Goal: Find contact information: Find contact information

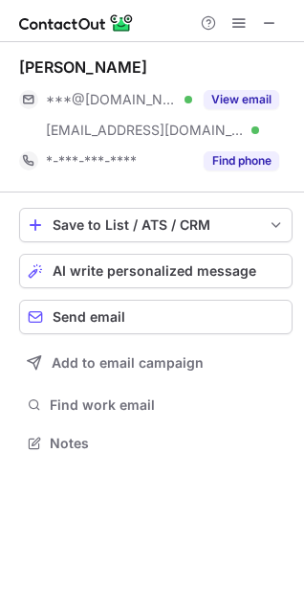
scroll to position [430, 304]
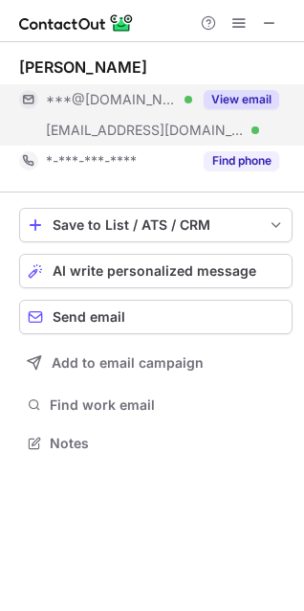
click at [271, 101] on button "View email" at bounding box center [242, 99] width 76 height 19
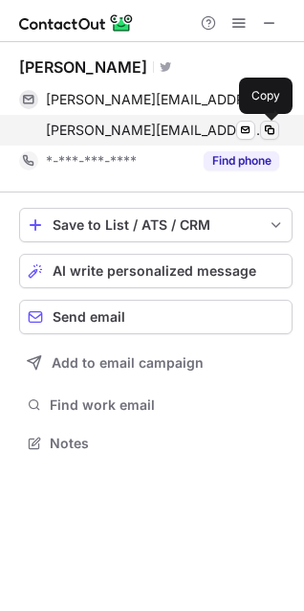
click at [267, 125] on span at bounding box center [269, 130] width 15 height 15
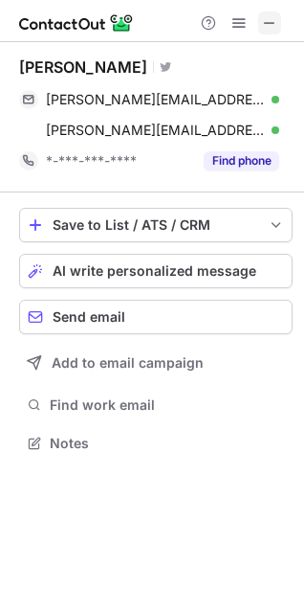
click at [269, 28] on span at bounding box center [269, 22] width 15 height 15
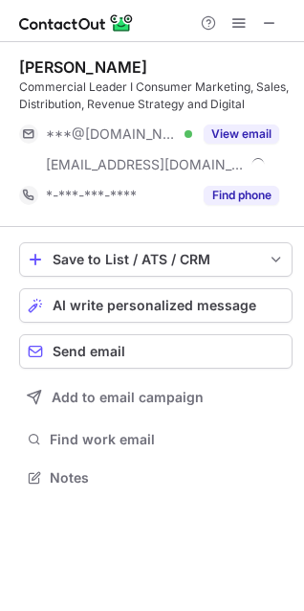
scroll to position [464, 304]
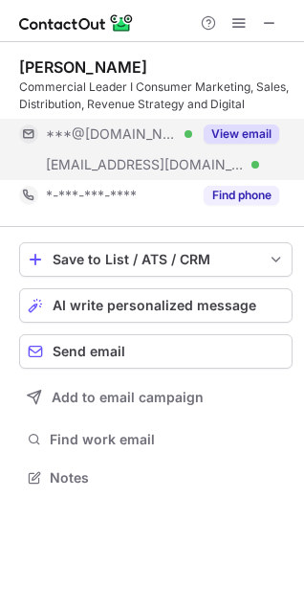
click at [261, 147] on div "View email" at bounding box center [235, 134] width 87 height 31
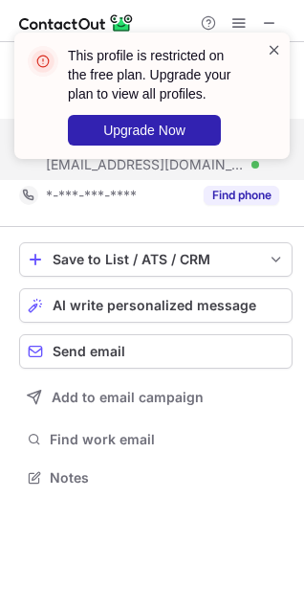
click at [275, 47] on span at bounding box center [274, 49] width 15 height 19
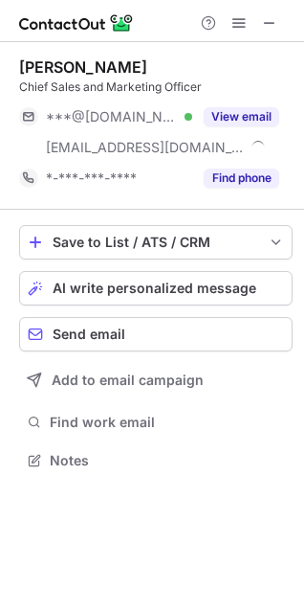
scroll to position [447, 304]
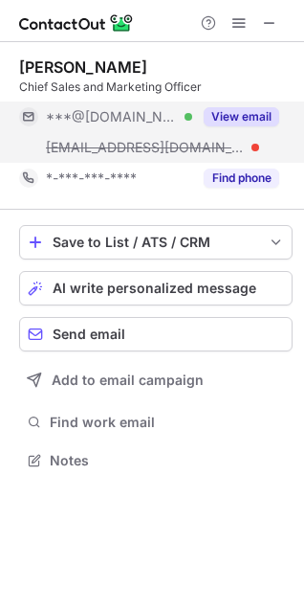
click at [263, 119] on button "View email" at bounding box center [242, 116] width 76 height 19
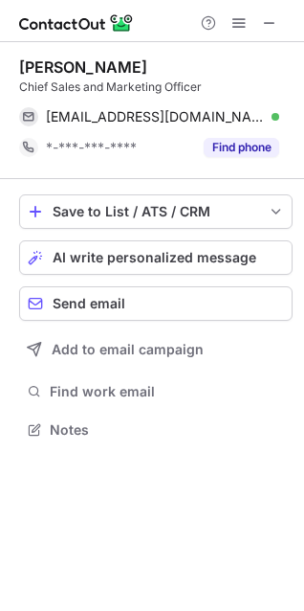
scroll to position [417, 304]
click at [280, 15] on button at bounding box center [270, 22] width 23 height 23
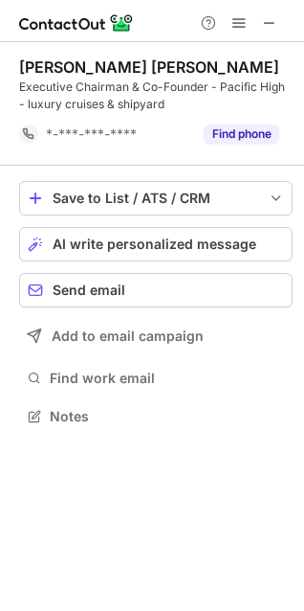
scroll to position [403, 304]
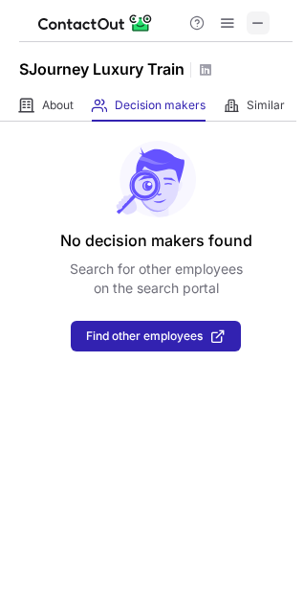
click at [261, 22] on span at bounding box center [258, 22] width 15 height 15
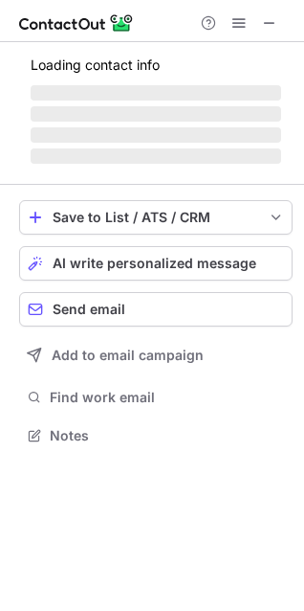
scroll to position [417, 304]
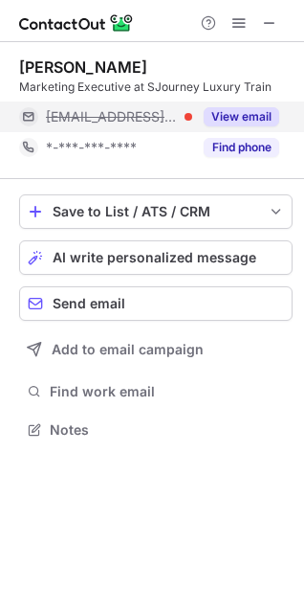
click at [252, 118] on button "View email" at bounding box center [242, 116] width 76 height 19
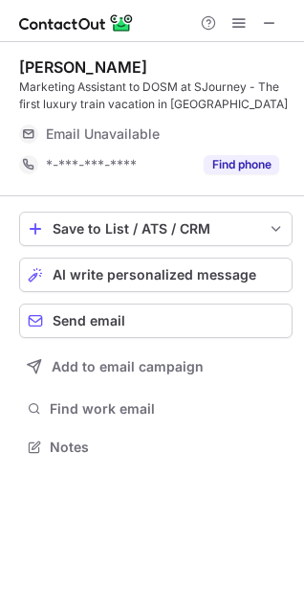
scroll to position [434, 304]
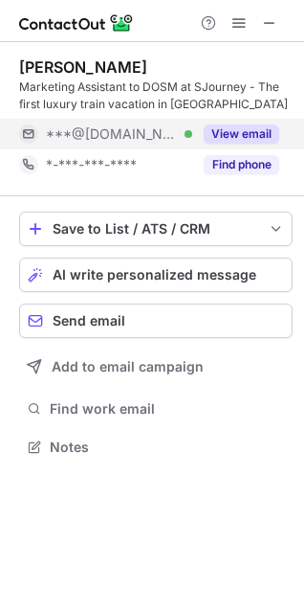
click at [232, 136] on button "View email" at bounding box center [242, 133] width 76 height 19
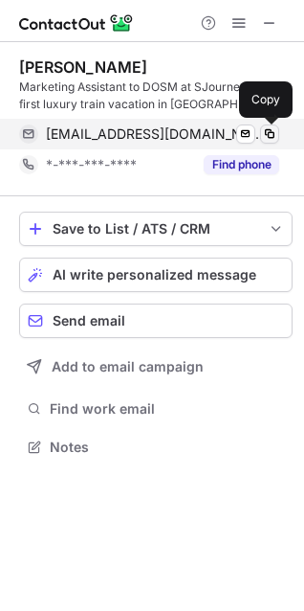
click at [269, 136] on span at bounding box center [269, 133] width 15 height 15
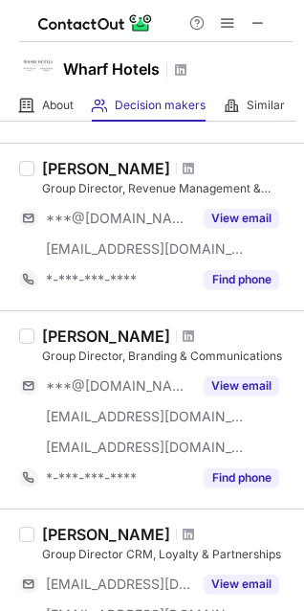
scroll to position [600, 0]
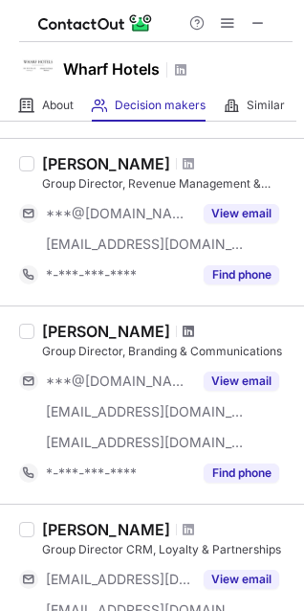
click at [183, 331] on span at bounding box center [188, 331] width 11 height 15
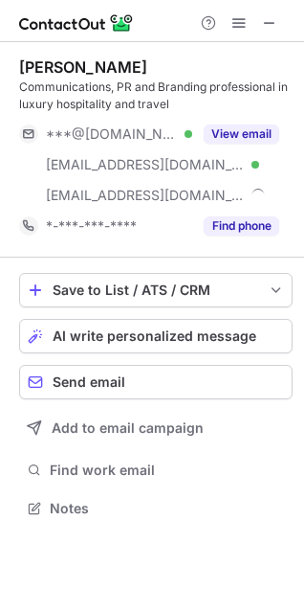
scroll to position [495, 304]
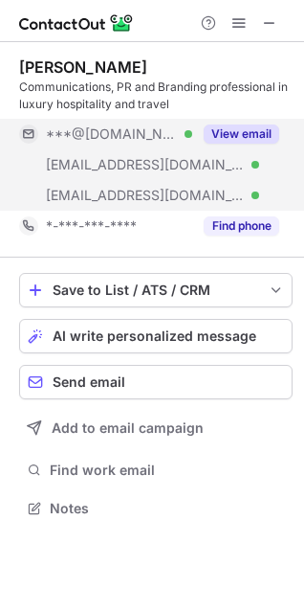
click at [254, 138] on button "View email" at bounding box center [242, 133] width 76 height 19
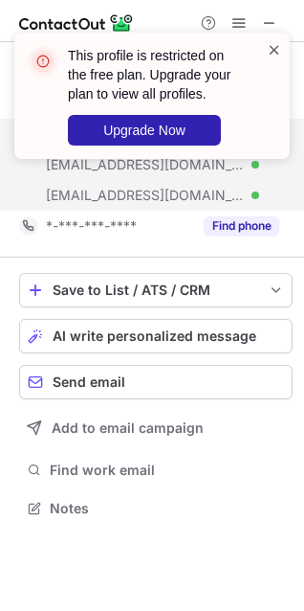
click at [273, 56] on span at bounding box center [274, 49] width 15 height 19
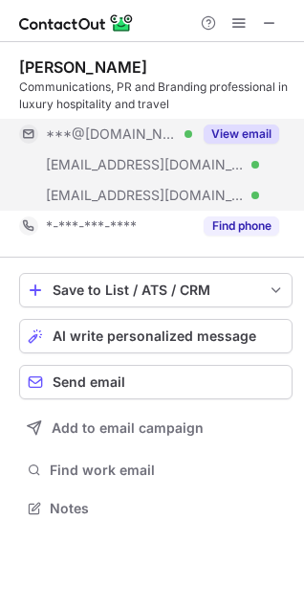
click at [174, 194] on span "***@wharfhotels.com" at bounding box center [145, 195] width 199 height 17
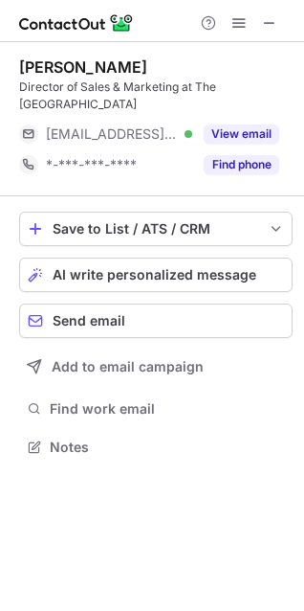
scroll to position [434, 304]
